Goal: Check status: Check status

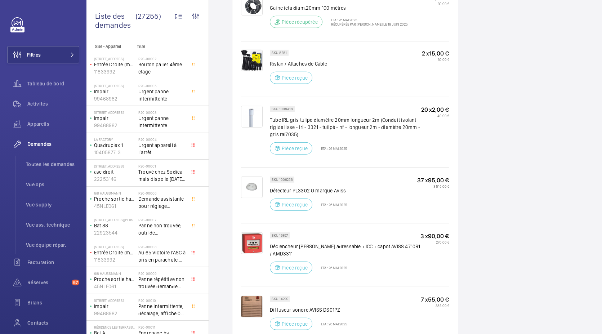
scroll to position [1123, 0]
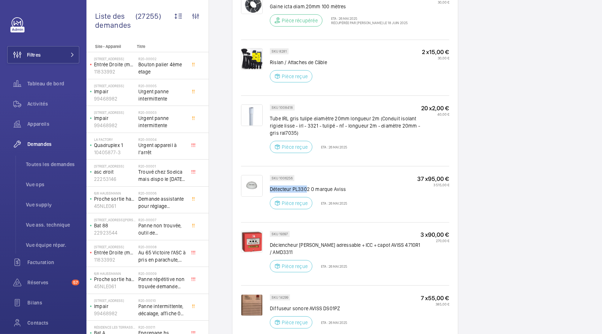
drag, startPoint x: 270, startPoint y: 179, endPoint x: 305, endPoint y: 179, distance: 35.7
click at [305, 186] on p "Détecteur PL3302 O marque Aviss" at bounding box center [308, 189] width 77 height 7
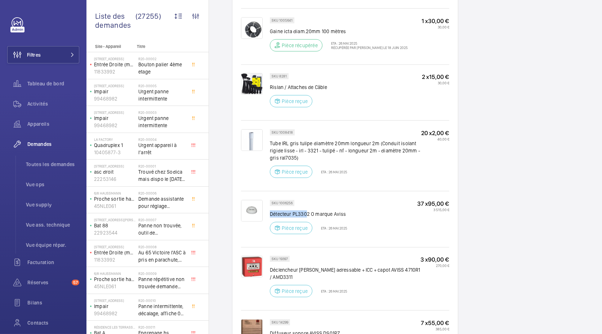
scroll to position [1099, 0]
click at [336, 210] on p "Détecteur PL3302 O marque Aviss" at bounding box center [308, 213] width 77 height 7
click at [42, 162] on span "Toutes les demandes" at bounding box center [52, 164] width 53 height 7
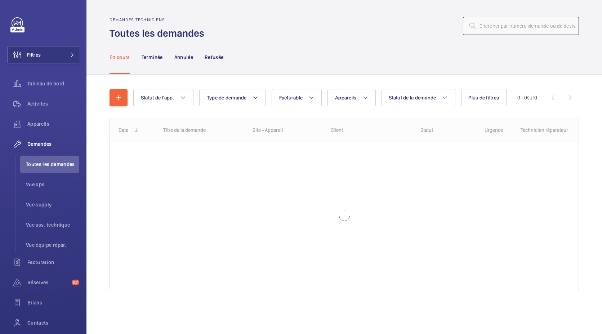
click at [479, 23] on input "text" at bounding box center [521, 26] width 116 height 18
paste input "R25-04813"
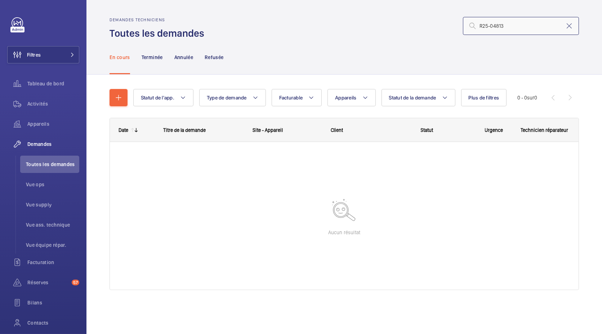
type input "R25-04813"
click at [156, 61] on div "Terminée" at bounding box center [152, 57] width 21 height 34
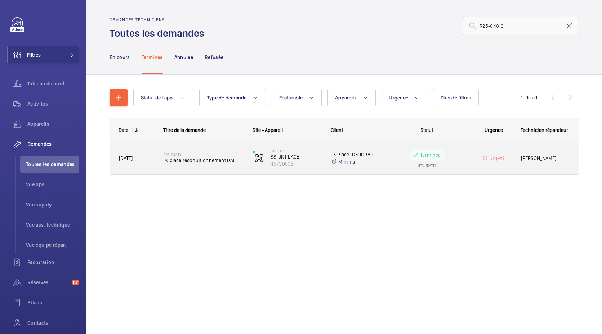
click at [203, 160] on span "Jk place reconditionnement DAI" at bounding box center [204, 160] width 80 height 7
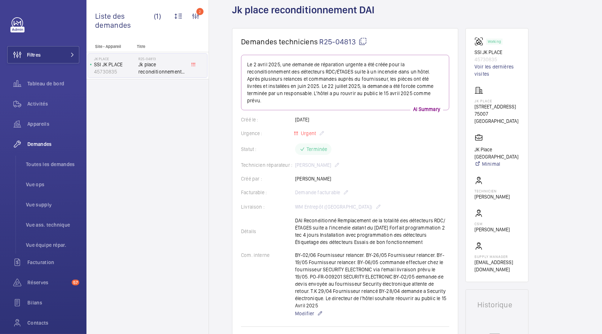
scroll to position [229, 0]
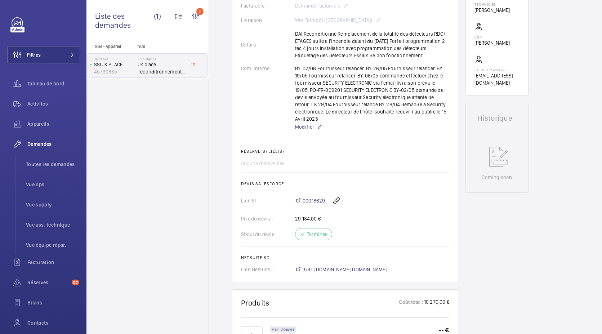
click at [308, 197] on span "00018629" at bounding box center [314, 200] width 22 height 7
